Goal: Task Accomplishment & Management: Complete application form

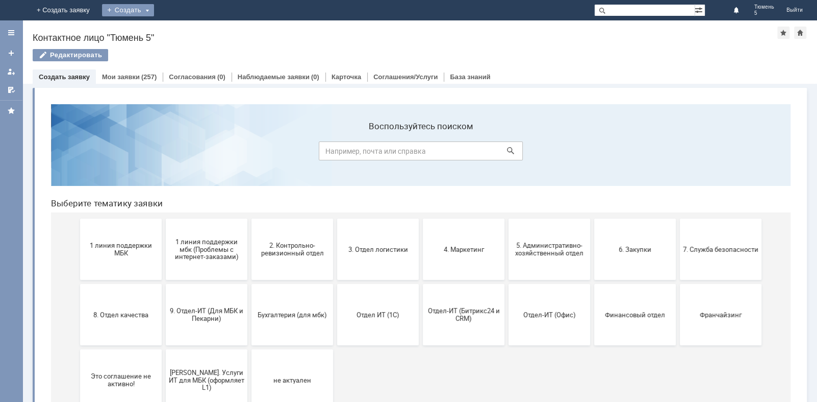
click at [154, 9] on div "Создать" at bounding box center [128, 10] width 52 height 12
click at [96, 11] on link "+ Создать заявку" at bounding box center [63, 10] width 65 height 20
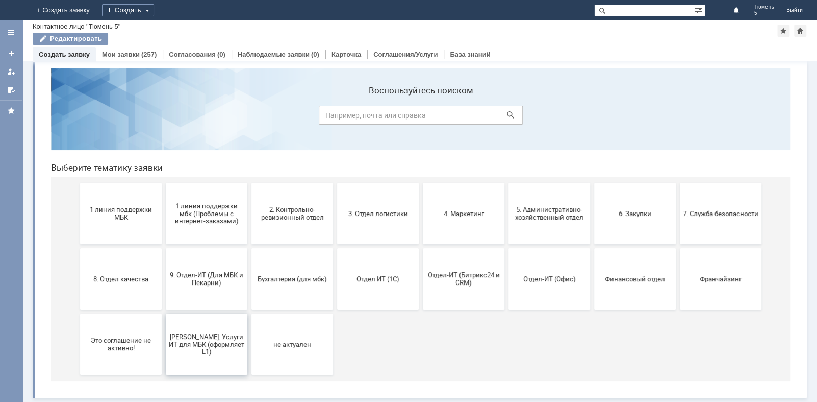
scroll to position [13, 0]
